Goal: Transaction & Acquisition: Purchase product/service

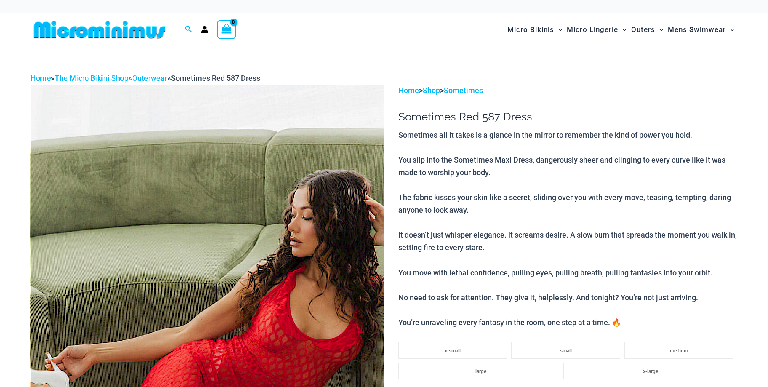
scroll to position [94, 0]
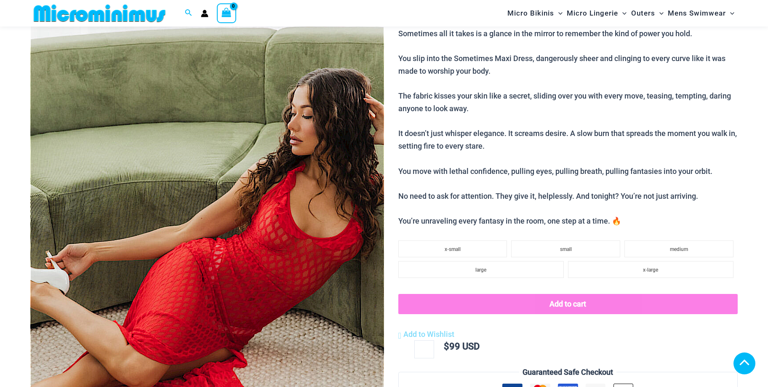
scroll to position [540, 0]
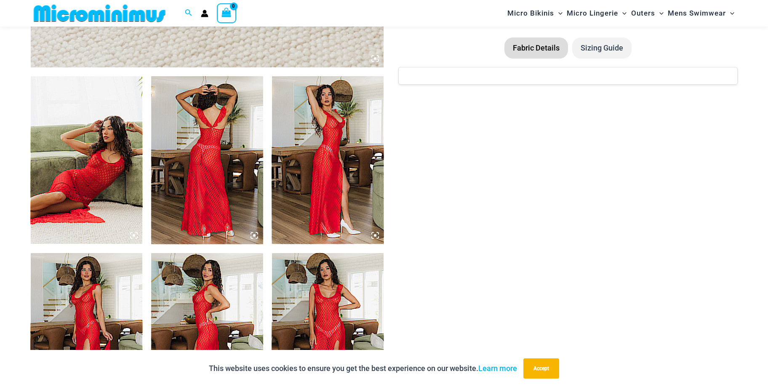
click at [207, 157] on img at bounding box center [207, 160] width 112 height 168
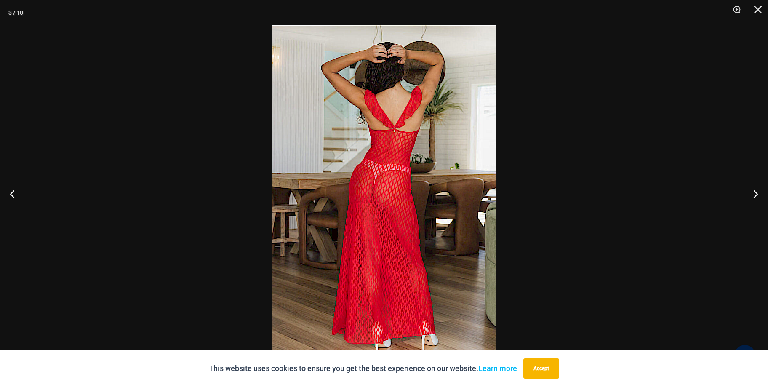
click at [386, 191] on img at bounding box center [384, 193] width 224 height 336
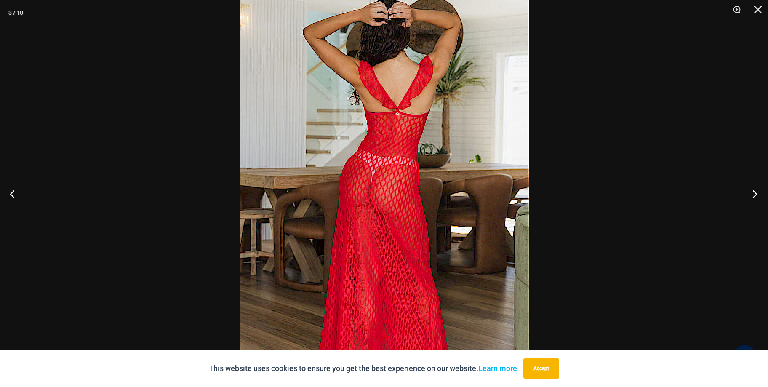
click at [752, 195] on button "Next" at bounding box center [752, 194] width 32 height 42
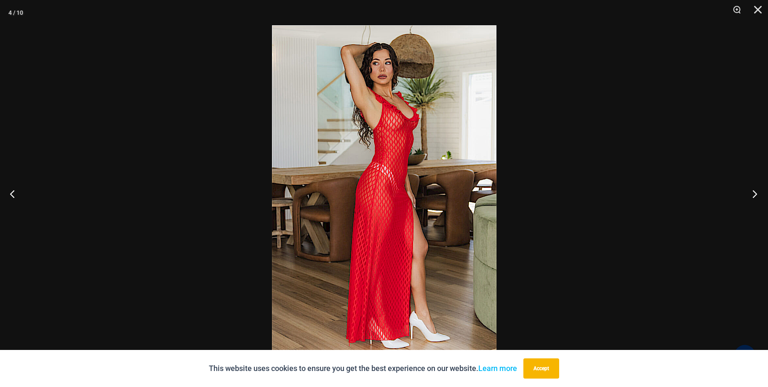
click at [751, 195] on button "Next" at bounding box center [752, 194] width 32 height 42
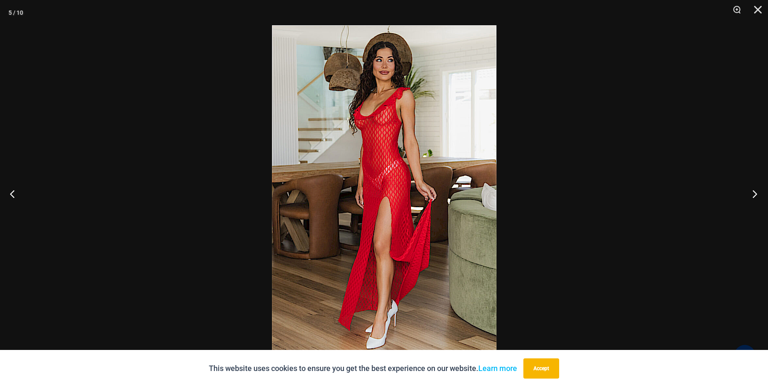
click at [755, 192] on button "Next" at bounding box center [752, 194] width 32 height 42
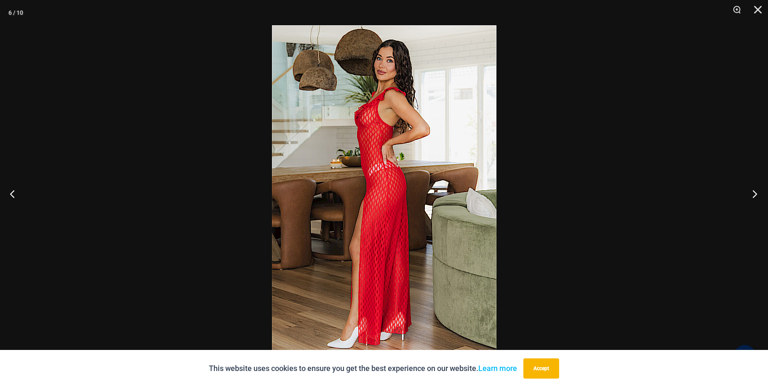
click at [754, 191] on button "Next" at bounding box center [752, 194] width 32 height 42
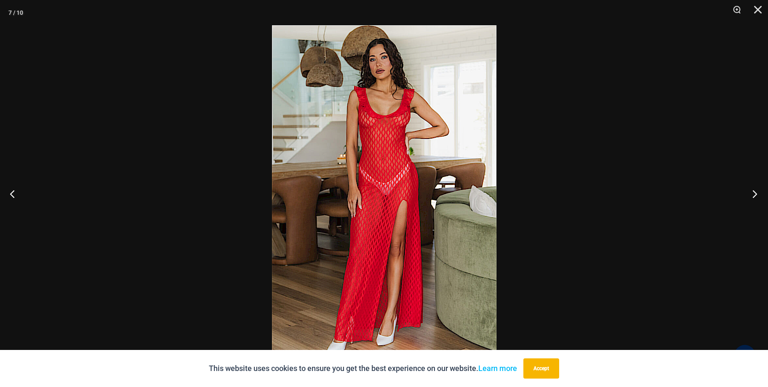
click at [754, 191] on button "Next" at bounding box center [752, 194] width 32 height 42
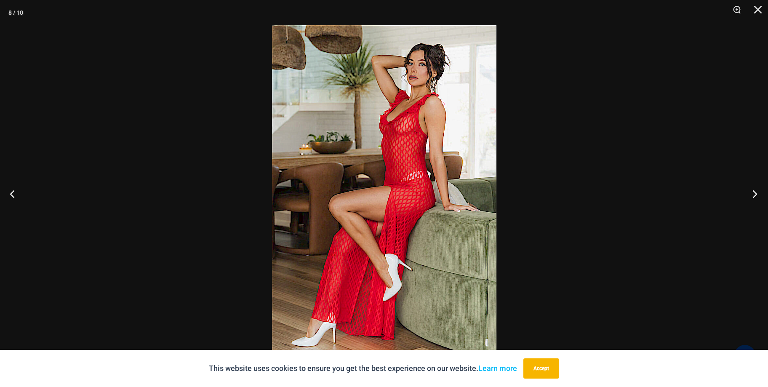
click at [754, 191] on button "Next" at bounding box center [752, 194] width 32 height 42
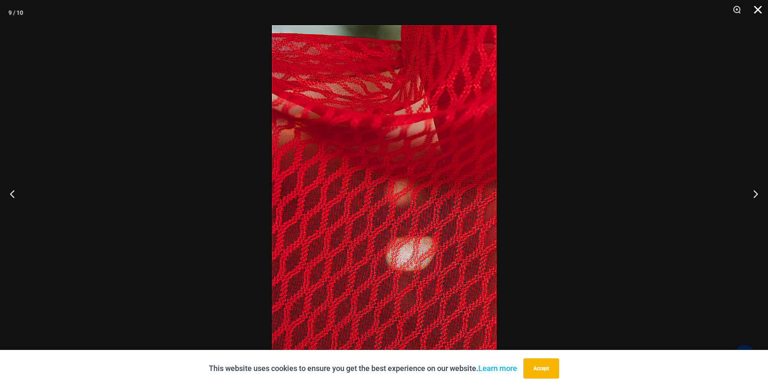
click at [759, 7] on button "Close" at bounding box center [754, 12] width 21 height 25
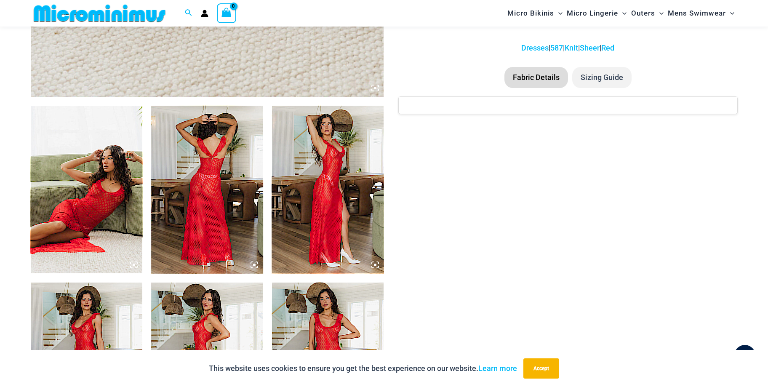
scroll to position [582, 0]
